Goal: Transaction & Acquisition: Purchase product/service

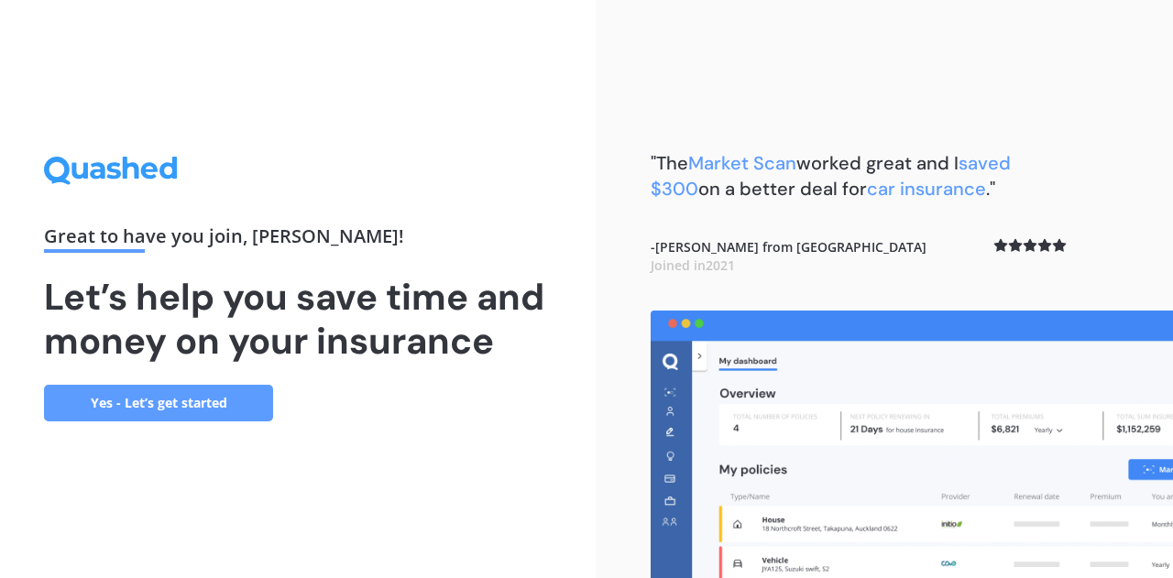
click at [239, 405] on link "Yes - Let’s get started" at bounding box center [158, 403] width 229 height 37
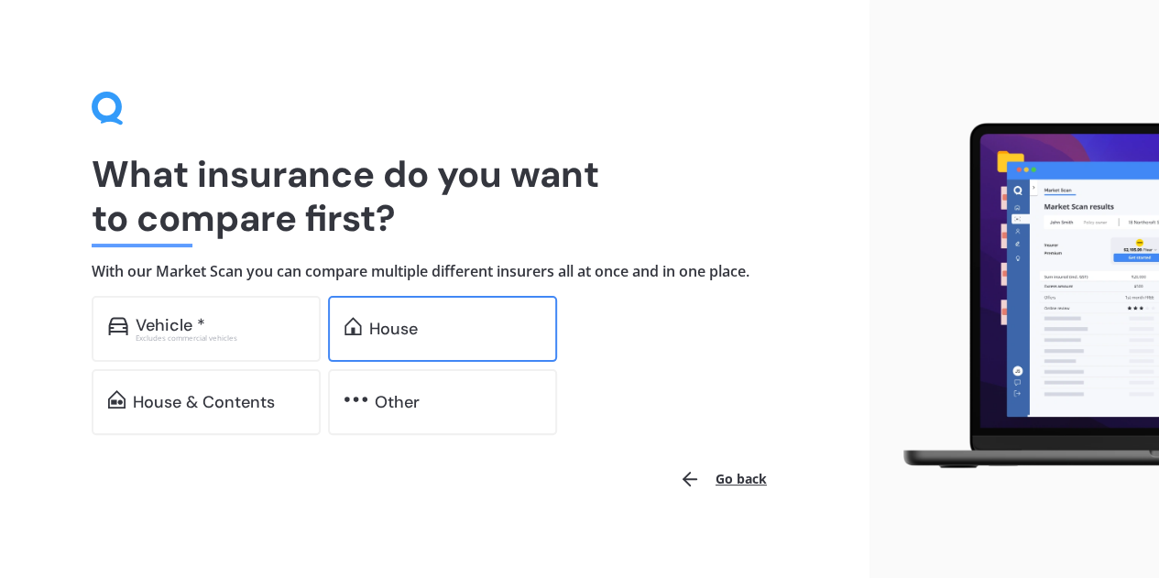
click at [390, 332] on div "House" at bounding box center [393, 329] width 49 height 18
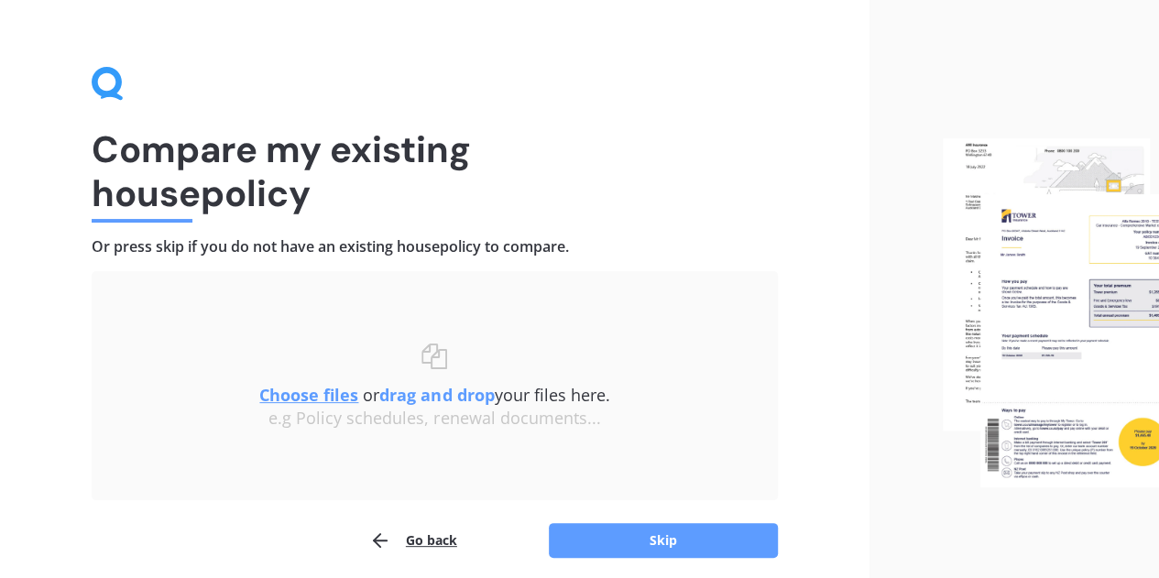
scroll to position [96, 0]
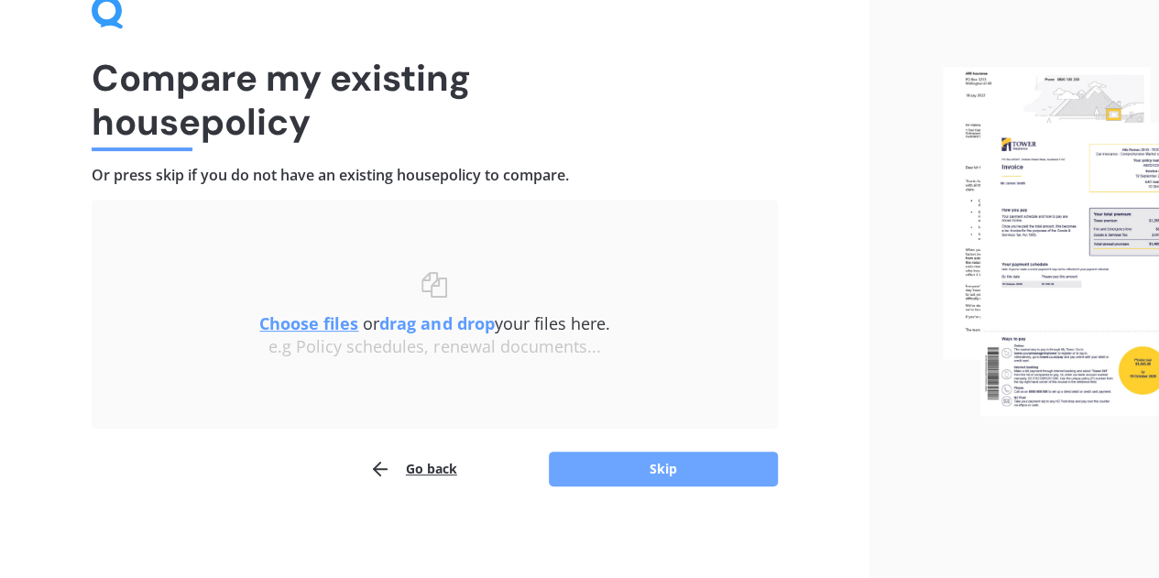
click at [689, 476] on button "Skip" at bounding box center [663, 469] width 229 height 35
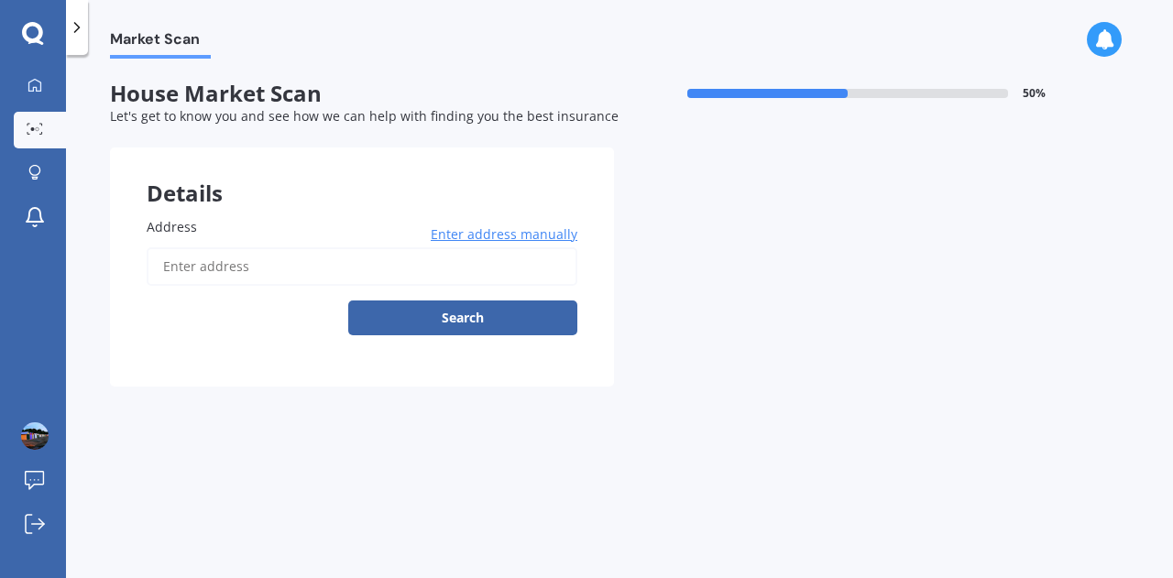
click at [381, 271] on input "Address" at bounding box center [362, 266] width 431 height 38
type input "[STREET_ADDRESS]"
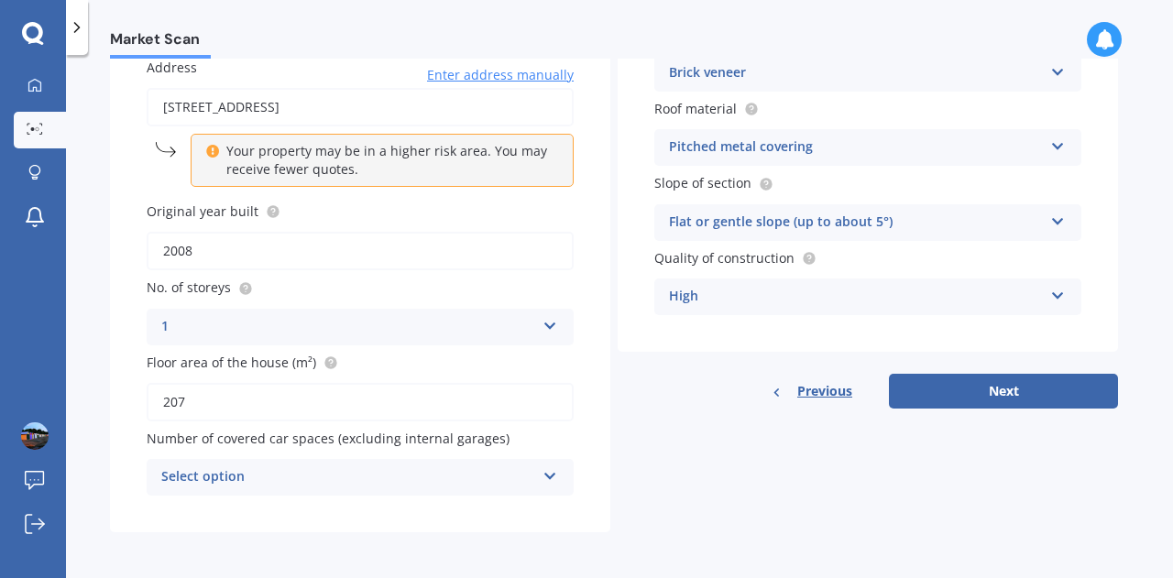
scroll to position [161, 0]
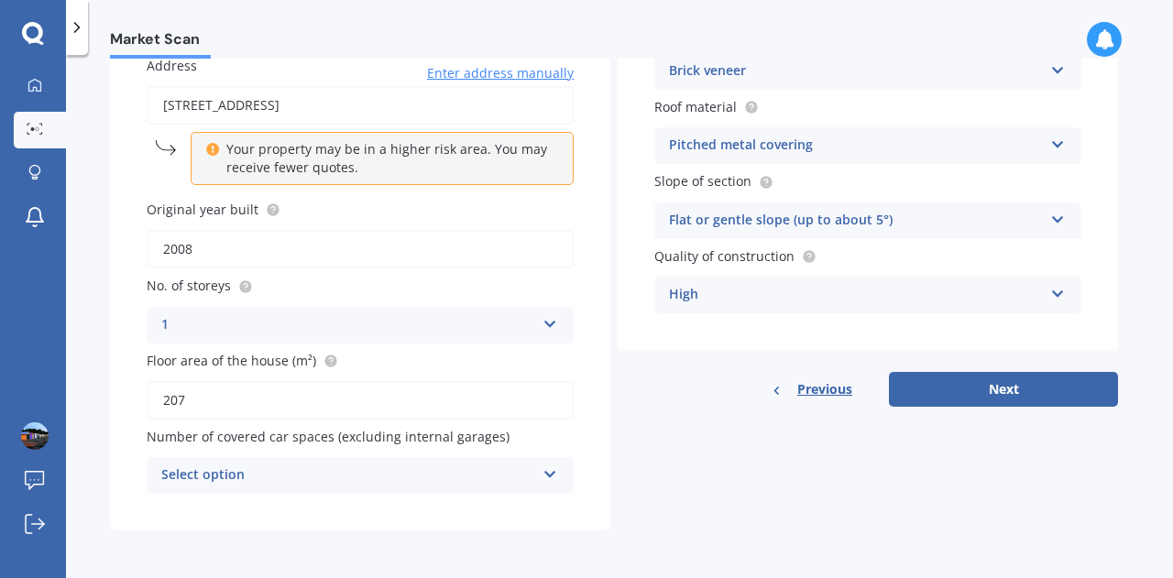
click at [541, 475] on div "Select option 0 1 2 3 4 5+" at bounding box center [360, 475] width 427 height 37
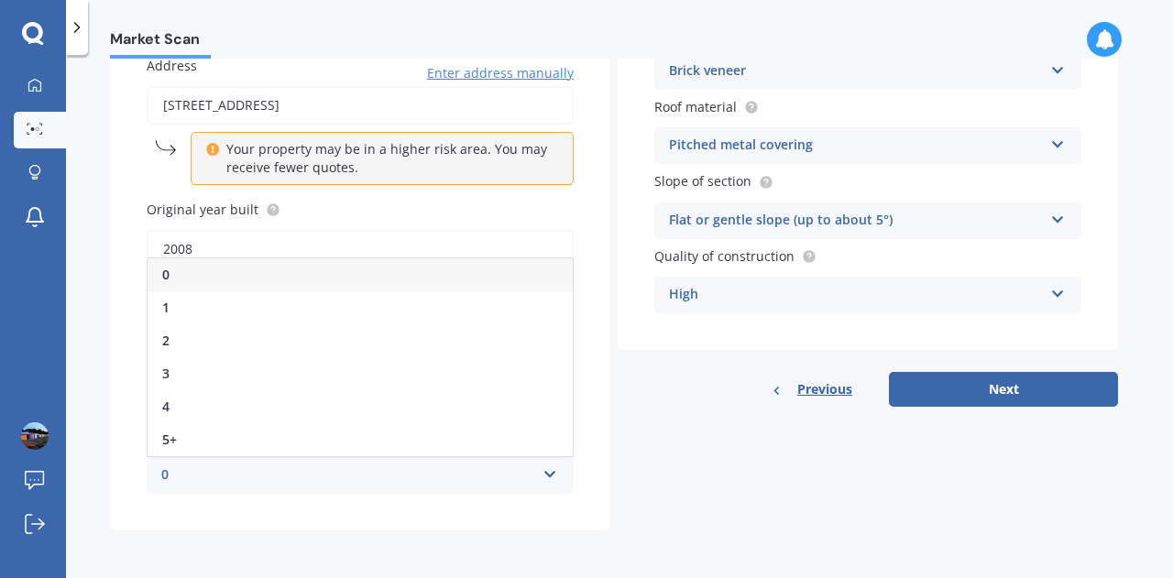
click at [541, 475] on div "0 0 1 2 3 4 5+" at bounding box center [360, 475] width 427 height 37
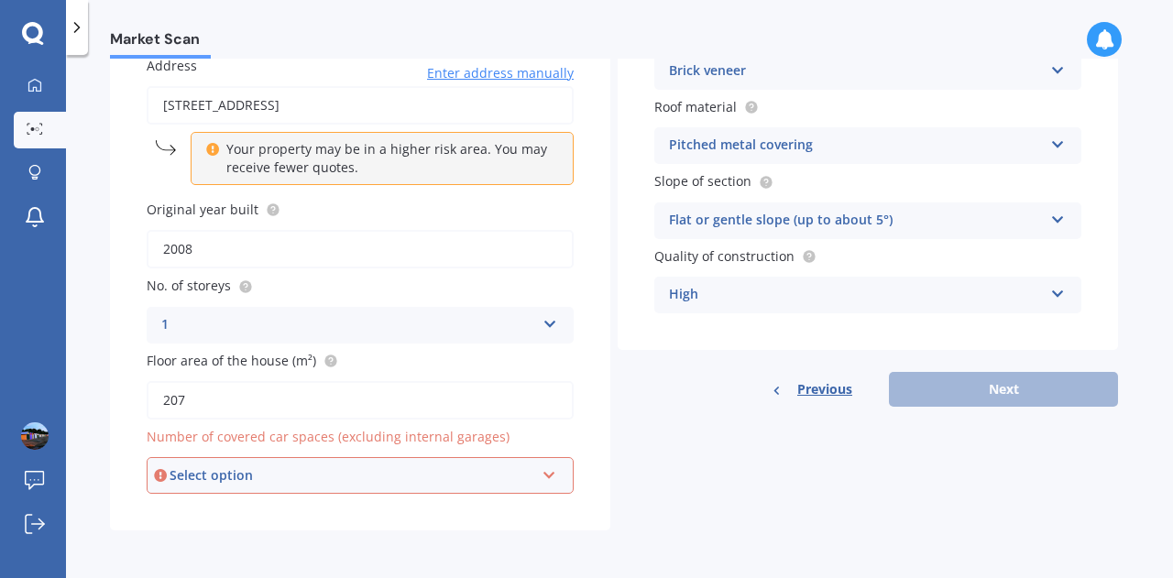
click at [551, 477] on icon at bounding box center [550, 472] width 16 height 13
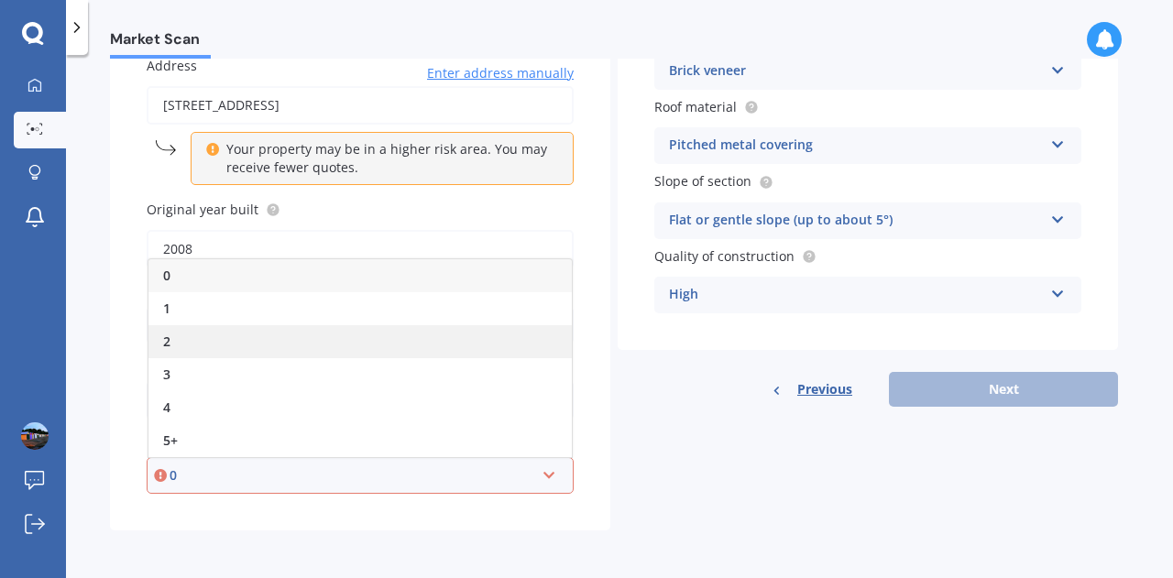
click at [191, 334] on div "2" at bounding box center [359, 341] width 423 height 33
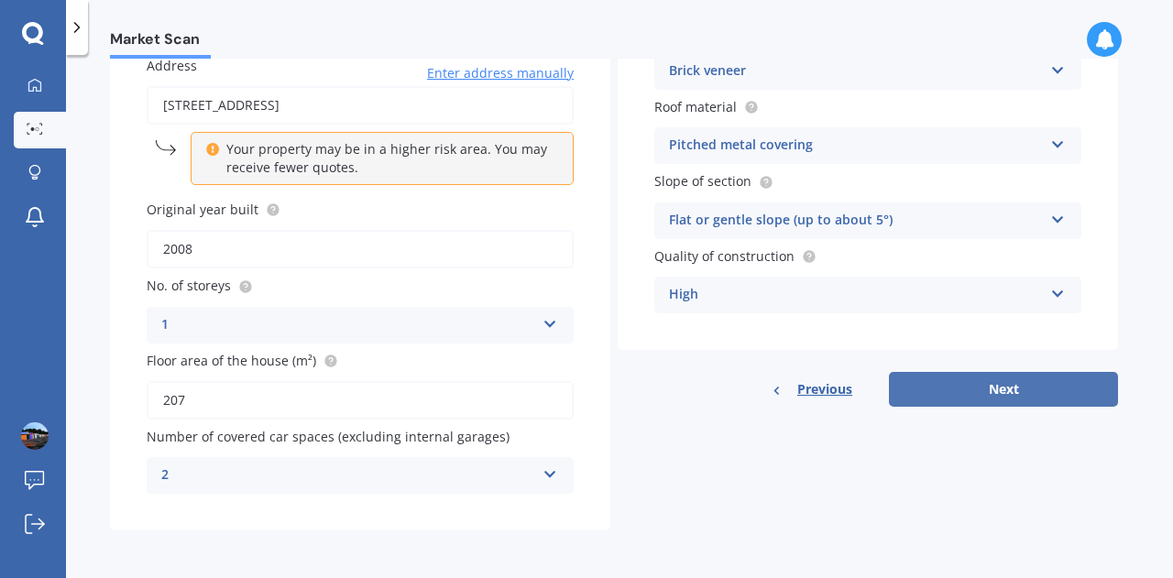
click at [1010, 384] on button "Next" at bounding box center [1003, 389] width 229 height 35
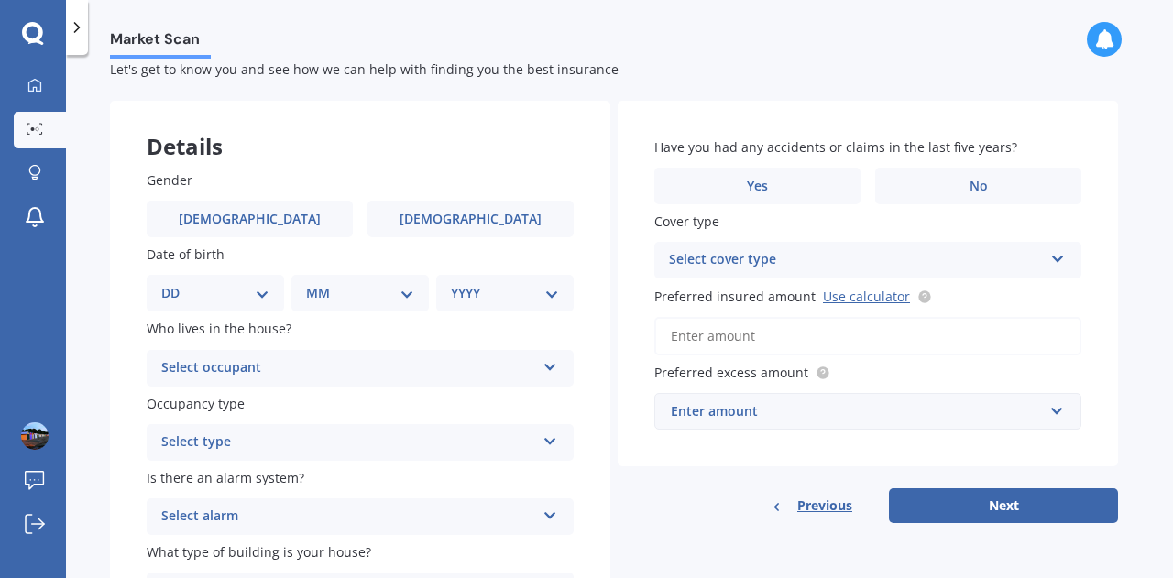
scroll to position [46, 0]
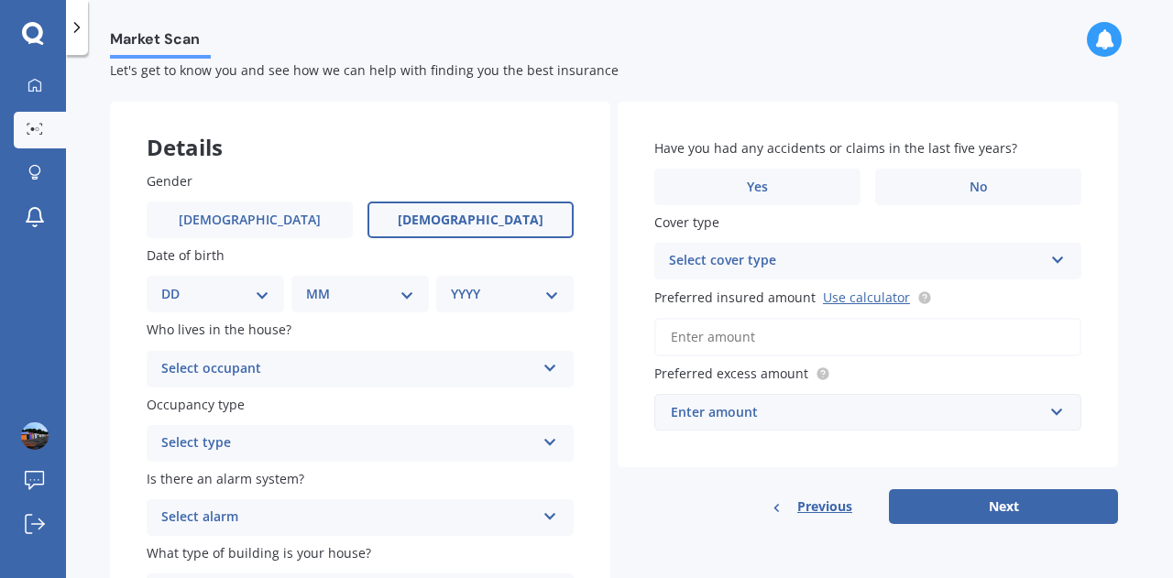
click at [488, 220] on span "[DEMOGRAPHIC_DATA]" at bounding box center [471, 221] width 146 height 16
click at [0, 0] on input "[DEMOGRAPHIC_DATA]" at bounding box center [0, 0] width 0 height 0
click at [263, 296] on select "DD 01 02 03 04 05 06 07 08 09 10 11 12 13 14 15 16 17 18 19 20 21 22 23 24 25 2…" at bounding box center [215, 294] width 108 height 20
select select "07"
click at [176, 284] on select "DD 01 02 03 04 05 06 07 08 09 10 11 12 13 14 15 16 17 18 19 20 21 22 23 24 25 2…" at bounding box center [215, 294] width 108 height 20
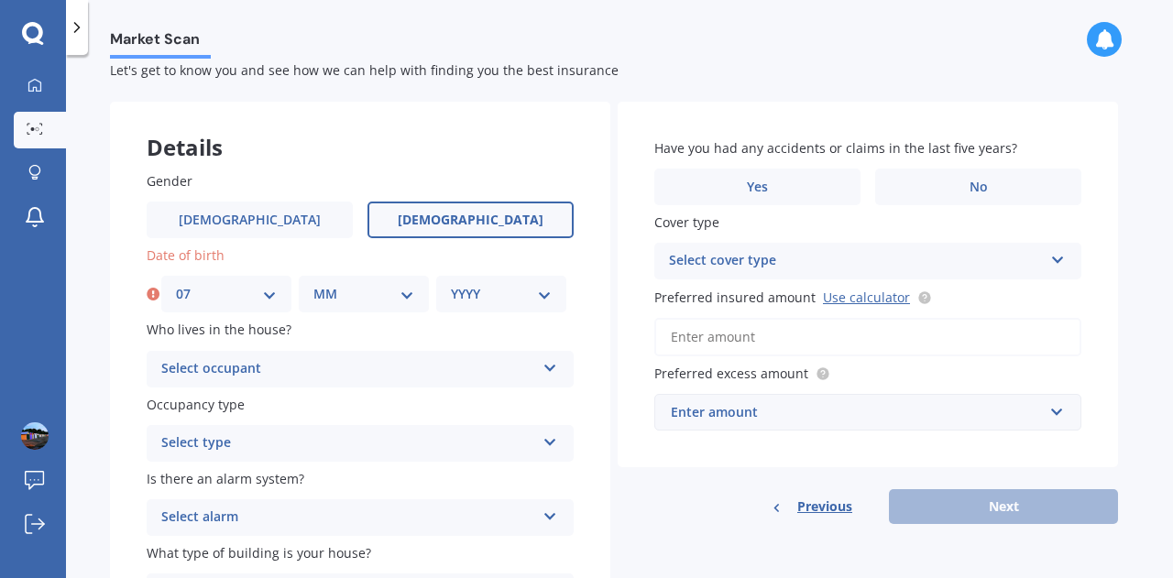
click at [411, 287] on select "MM 01 02 03 04 05 06 07 08 09 10 11 12" at bounding box center [363, 294] width 101 height 20
select select "02"
click at [313, 284] on select "MM 01 02 03 04 05 06 07 08 09 10 11 12" at bounding box center [363, 294] width 101 height 20
click at [542, 298] on select "YYYY 2009 2008 2007 2006 2005 2004 2003 2002 2001 2000 1999 1998 1997 1996 1995…" at bounding box center [501, 294] width 101 height 20
select select "1962"
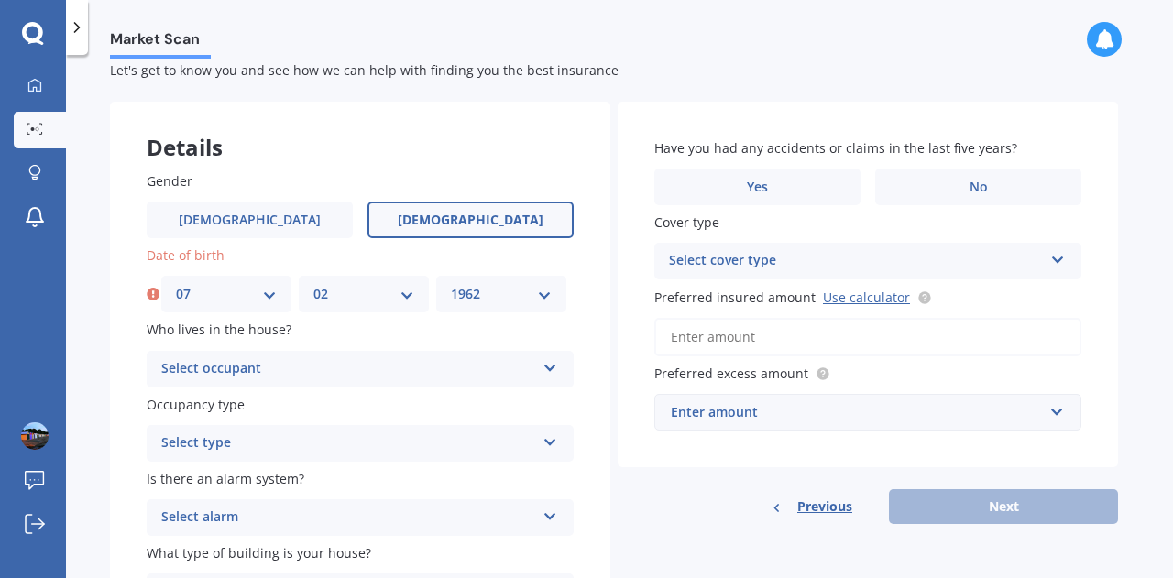
click at [451, 284] on select "YYYY 2009 2008 2007 2006 2005 2004 2003 2002 2001 2000 1999 1998 1997 1996 1995…" at bounding box center [501, 294] width 101 height 20
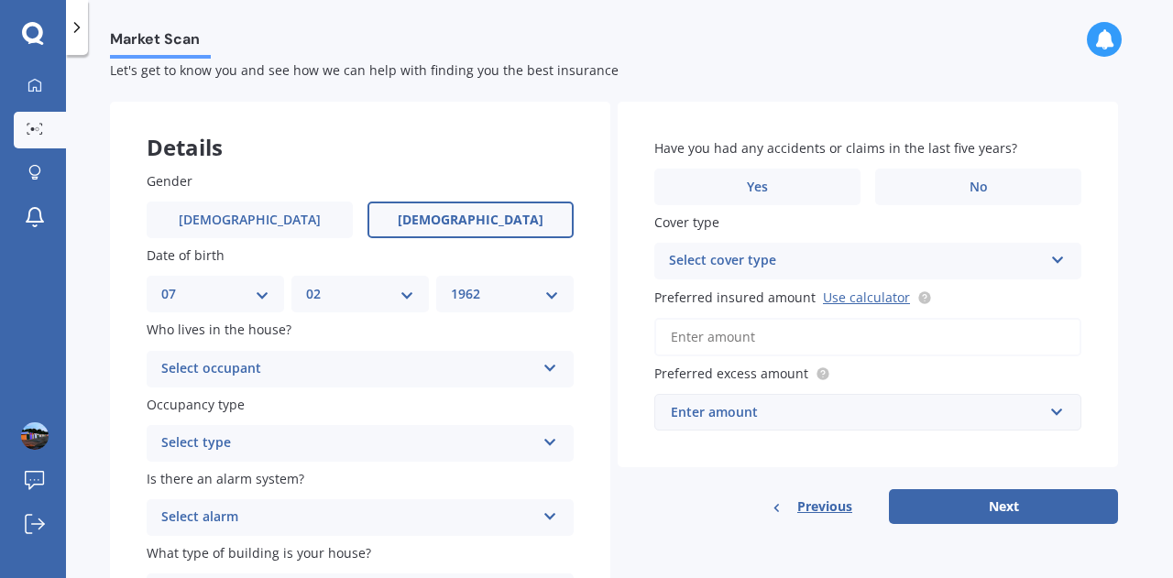
click at [551, 368] on icon at bounding box center [551, 364] width 16 height 13
click at [440, 411] on div "Owner" at bounding box center [360, 405] width 425 height 33
click at [548, 445] on icon at bounding box center [551, 439] width 16 height 13
click at [427, 487] on div "Permanent" at bounding box center [360, 479] width 425 height 33
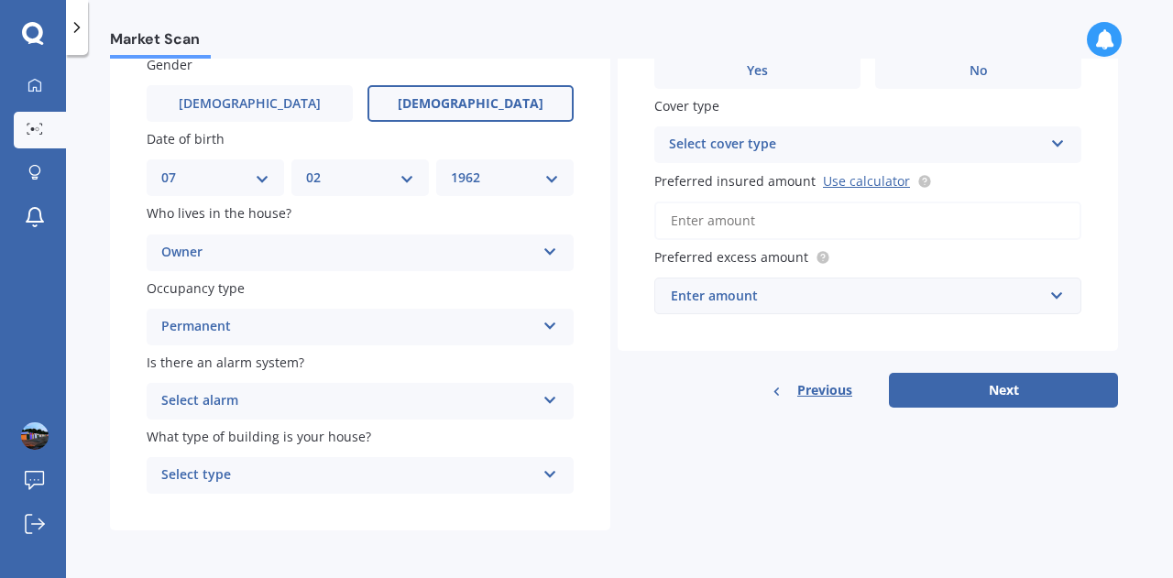
scroll to position [163, 0]
click at [552, 400] on icon at bounding box center [551, 396] width 16 height 13
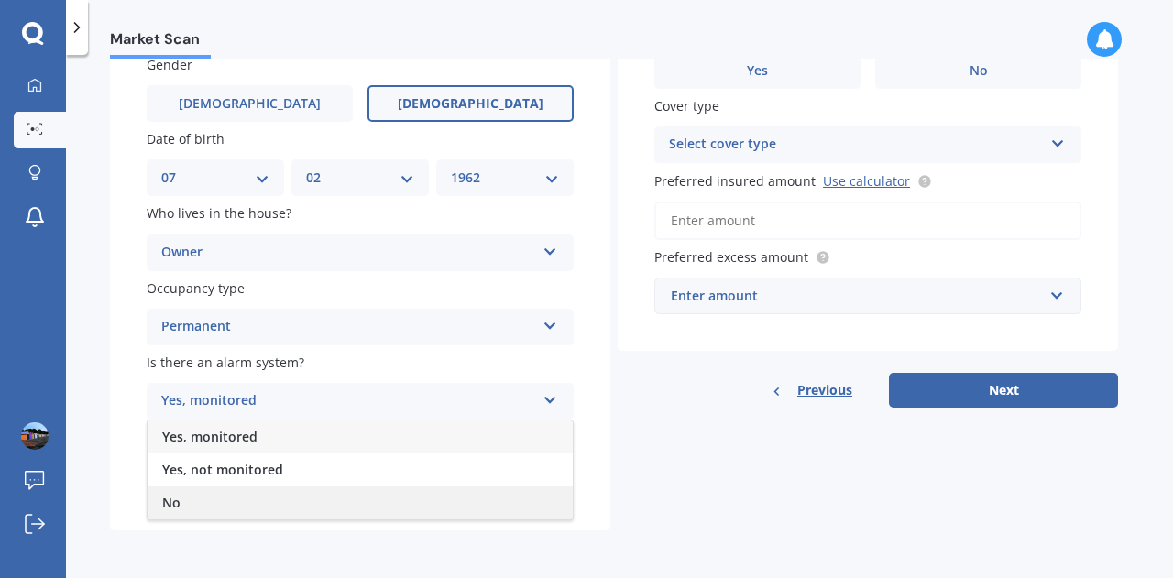
click at [388, 499] on div "No" at bounding box center [360, 503] width 425 height 33
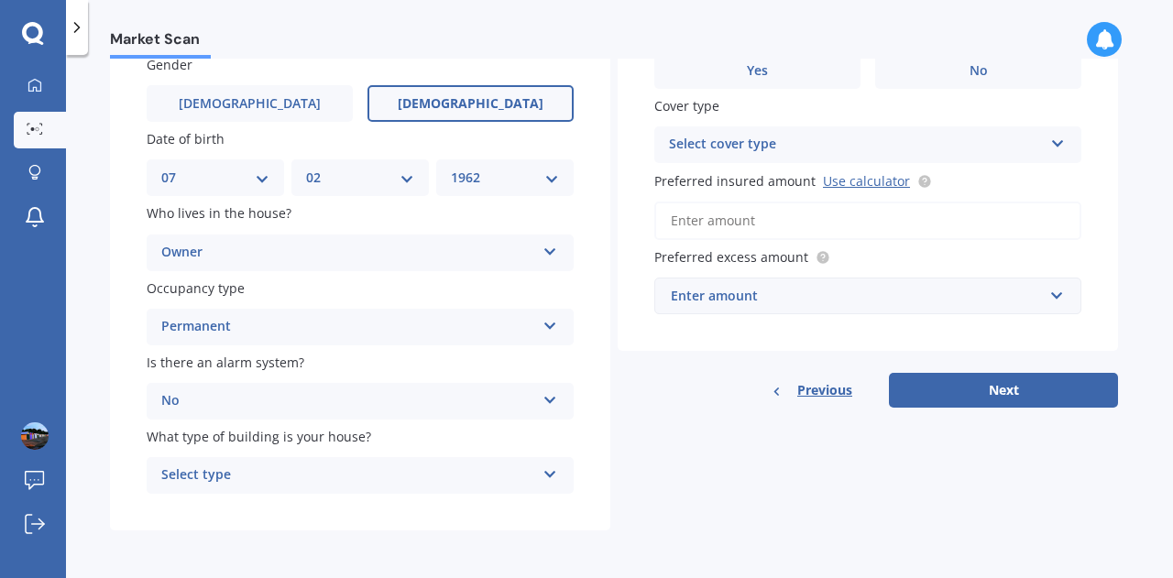
click at [547, 476] on icon at bounding box center [551, 471] width 16 height 13
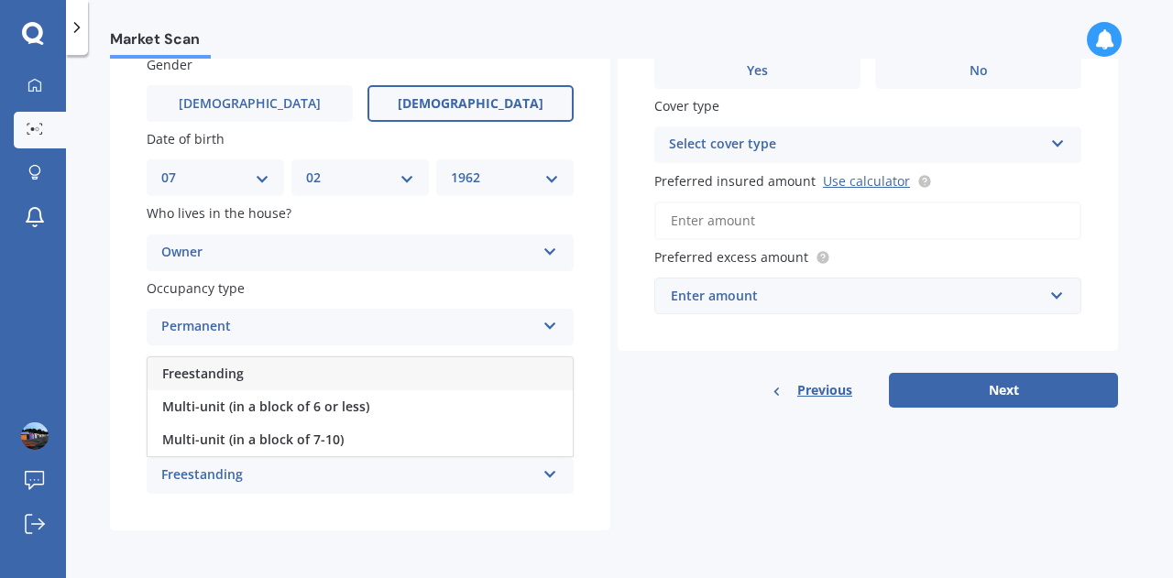
click at [458, 378] on div "Freestanding" at bounding box center [360, 373] width 425 height 33
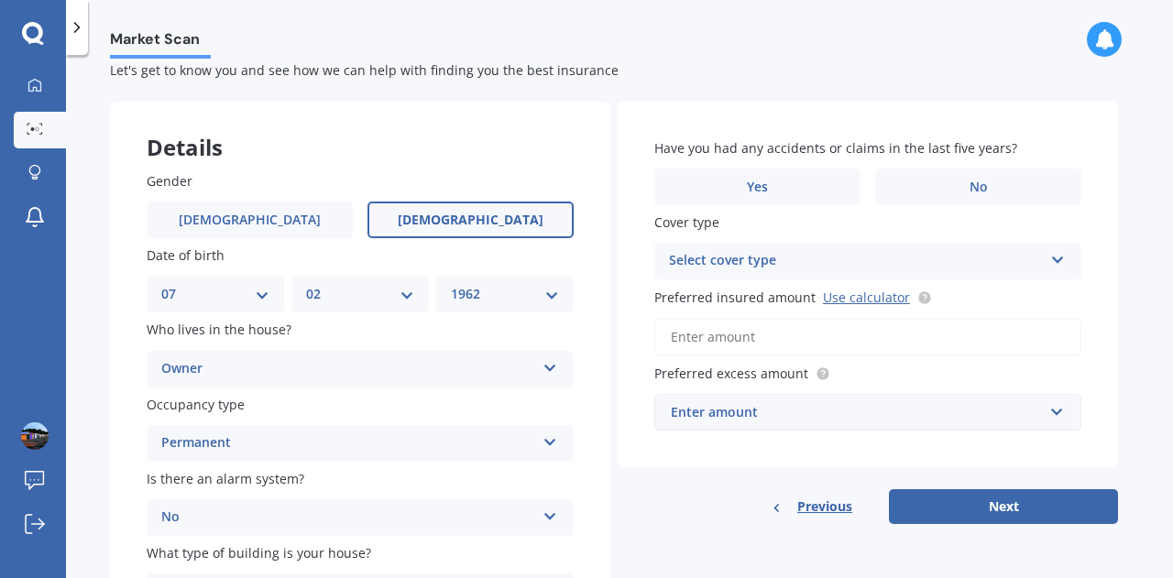
scroll to position [44, 0]
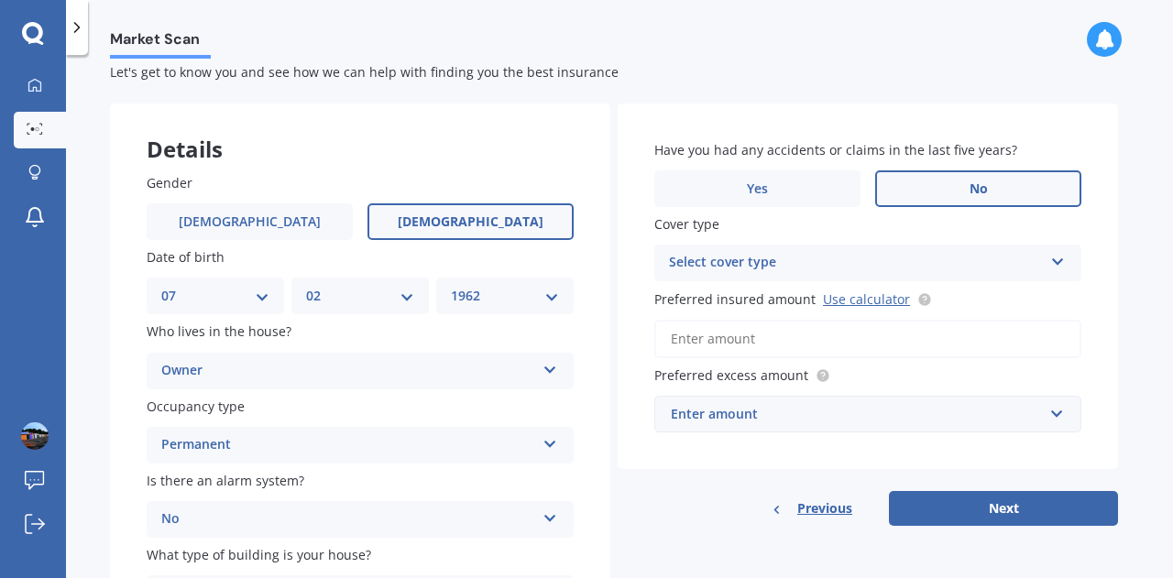
click at [960, 178] on label "No" at bounding box center [978, 188] width 206 height 37
click at [0, 0] on input "No" at bounding box center [0, 0] width 0 height 0
click at [1057, 263] on icon at bounding box center [1058, 258] width 16 height 13
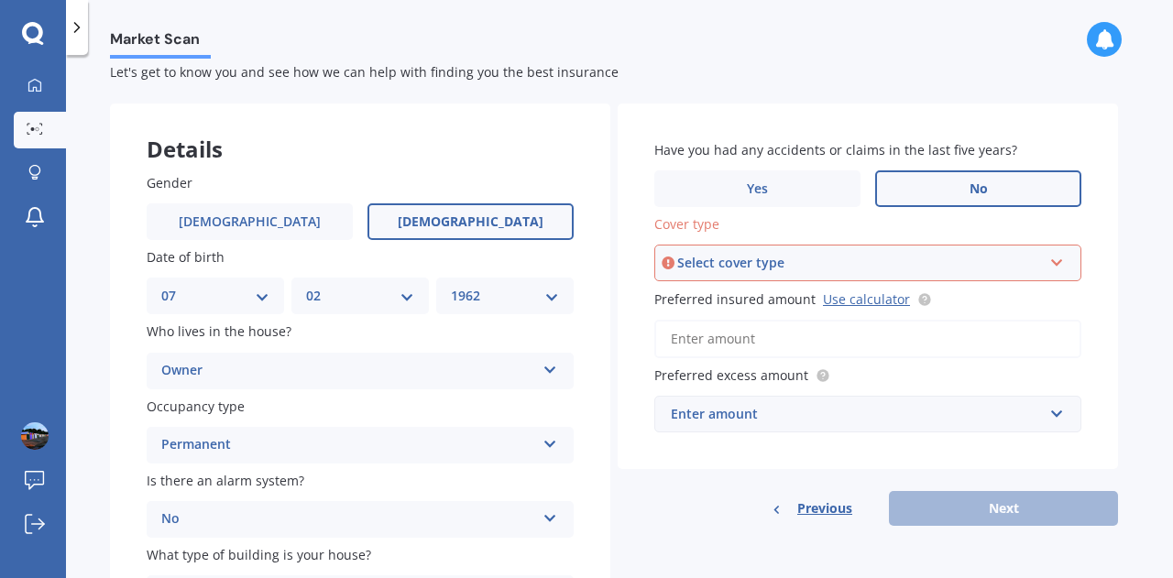
click at [1057, 265] on icon at bounding box center [1057, 259] width 16 height 13
click at [750, 298] on div "High" at bounding box center [867, 297] width 423 height 33
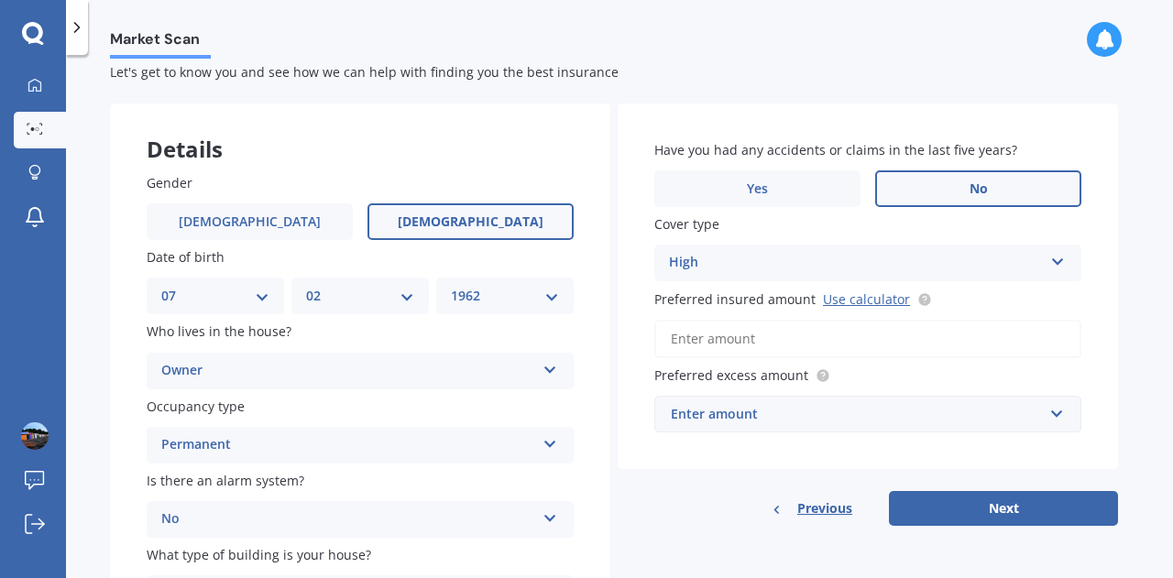
click at [771, 331] on input "Preferred insured amount Use calculator" at bounding box center [867, 339] width 427 height 38
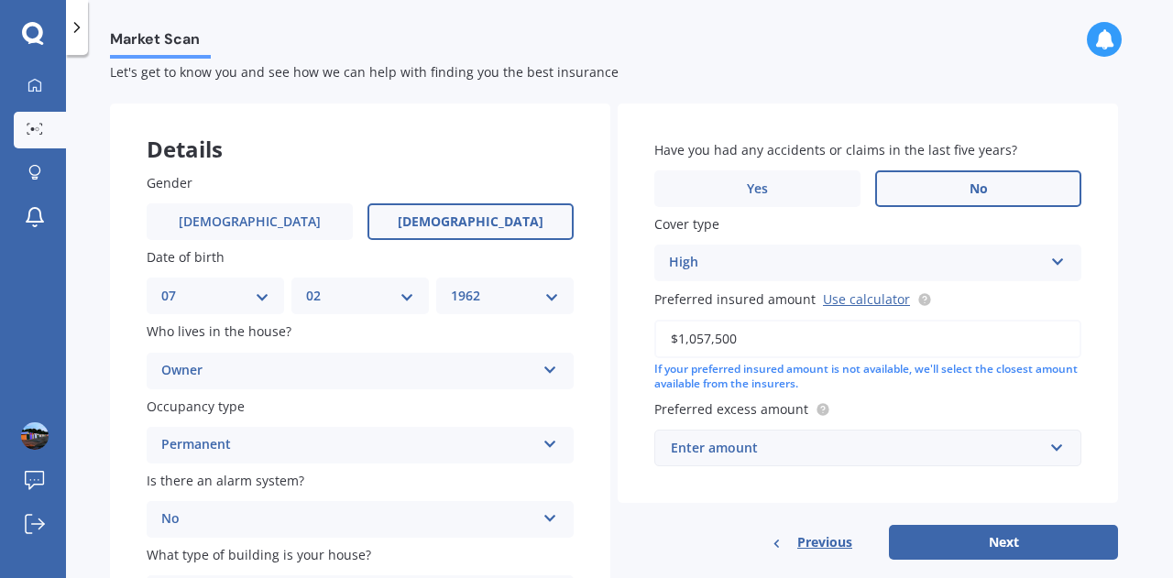
type input "$1,057,500"
click at [876, 446] on div "Enter amount" at bounding box center [857, 448] width 372 height 20
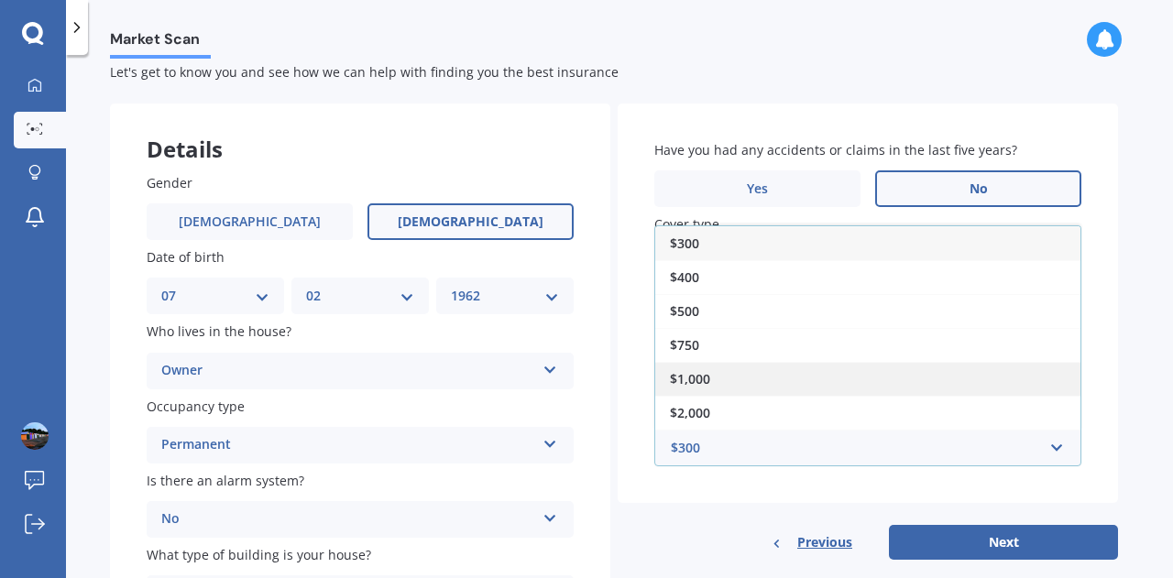
click at [769, 371] on div "$1,000" at bounding box center [867, 379] width 425 height 34
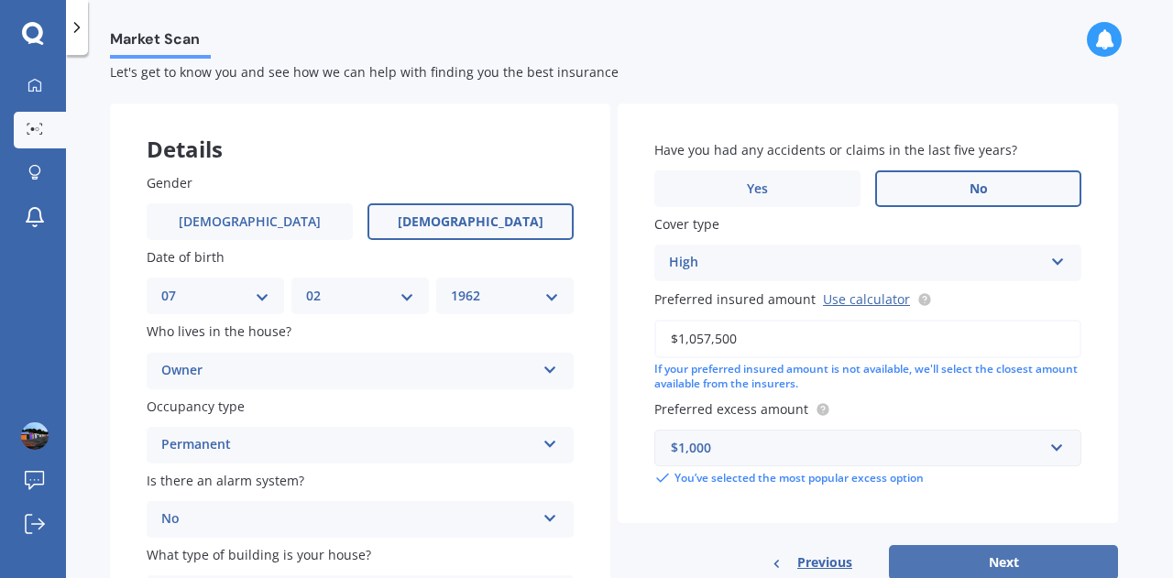
click at [1004, 564] on button "Next" at bounding box center [1003, 562] width 229 height 35
select select "07"
select select "02"
select select "1962"
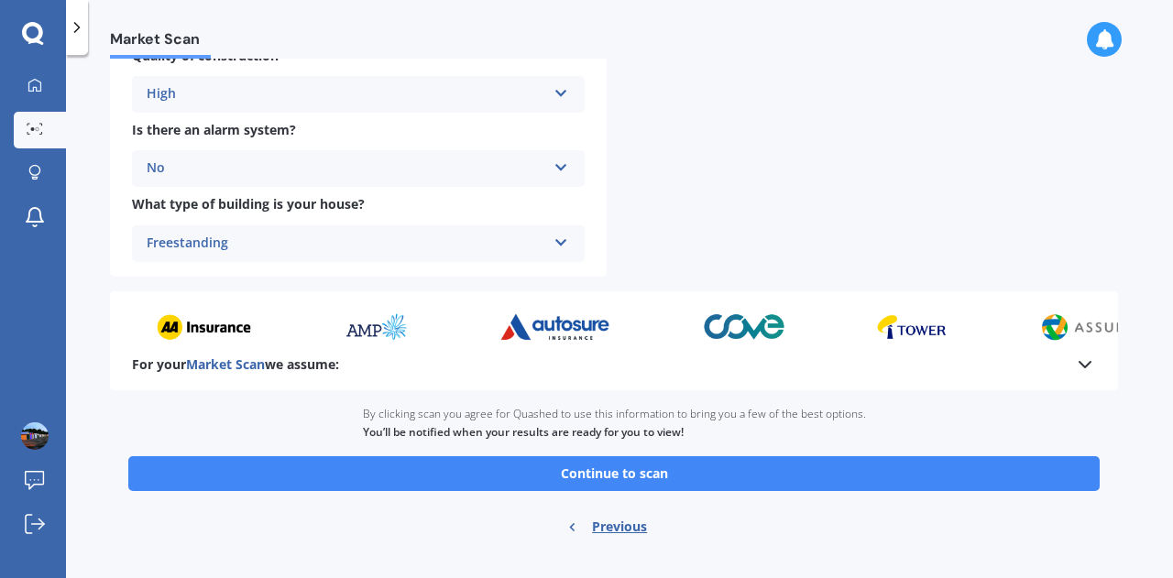
scroll to position [718, 0]
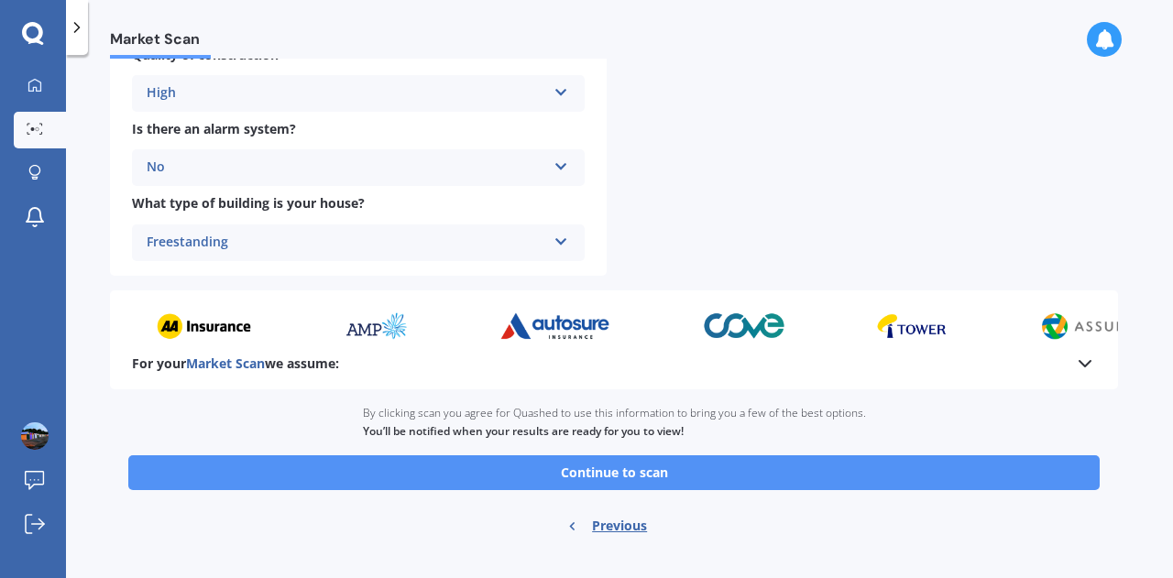
click at [713, 477] on button "Continue to scan" at bounding box center [613, 472] width 971 height 35
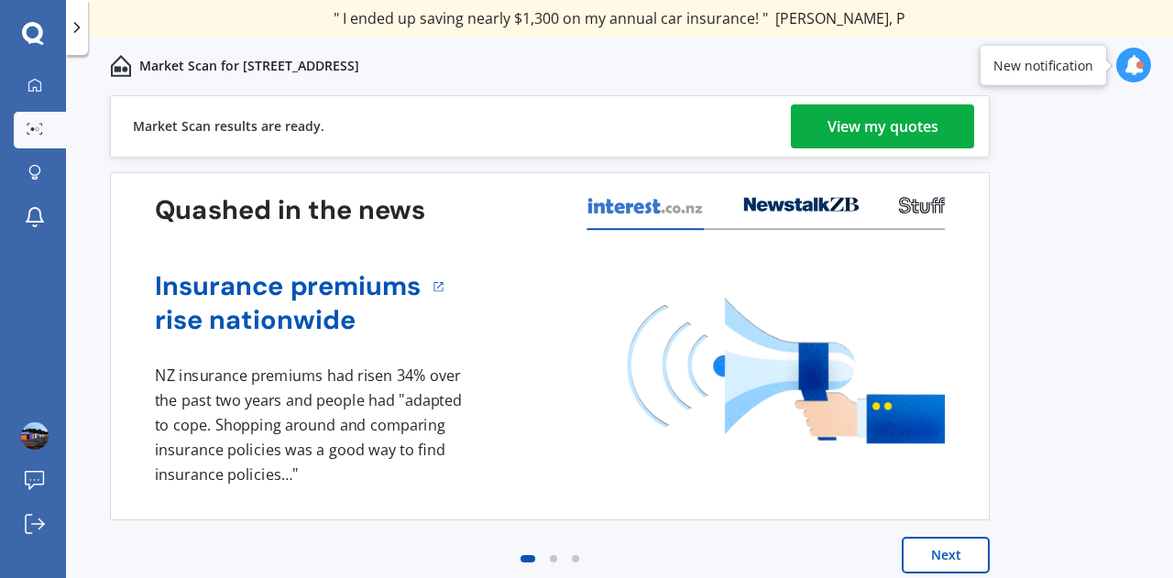
click at [876, 122] on div "View my quotes" at bounding box center [883, 126] width 111 height 44
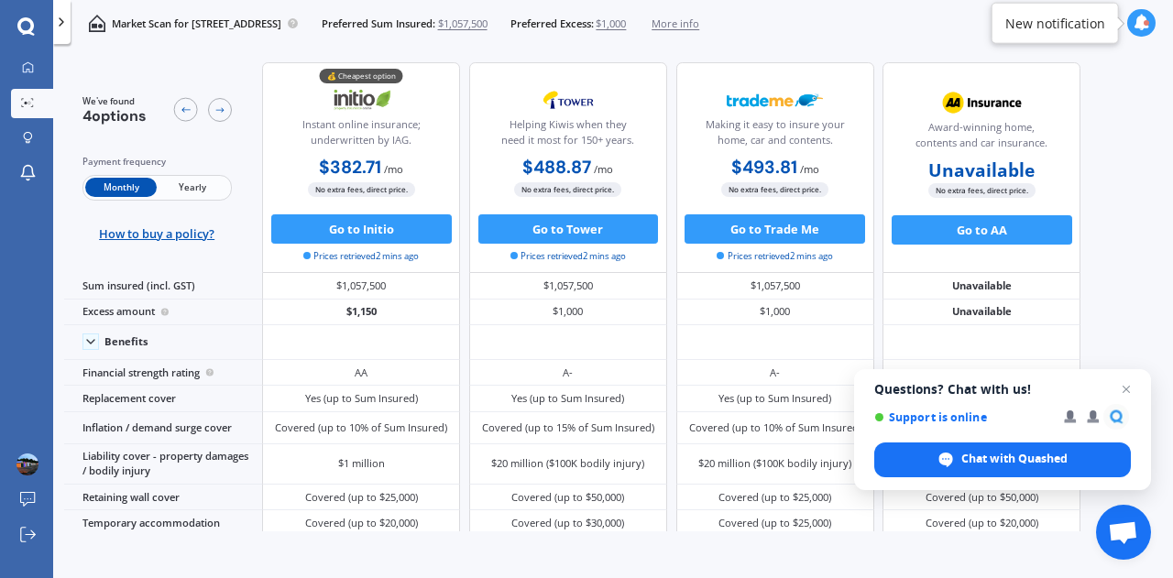
click at [1140, 27] on icon at bounding box center [1142, 23] width 16 height 16
